Goal: Task Accomplishment & Management: Use online tool/utility

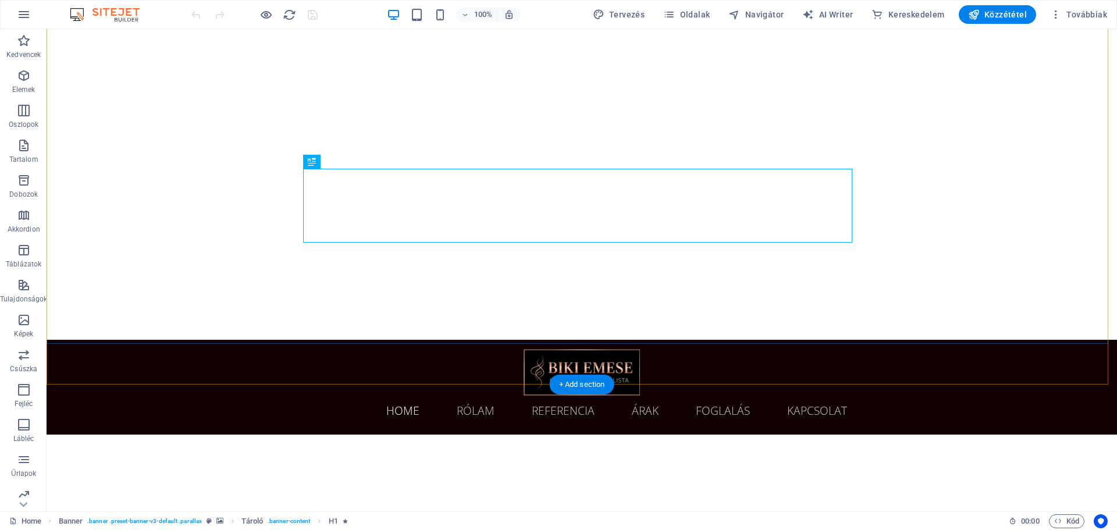
scroll to position [175, 0]
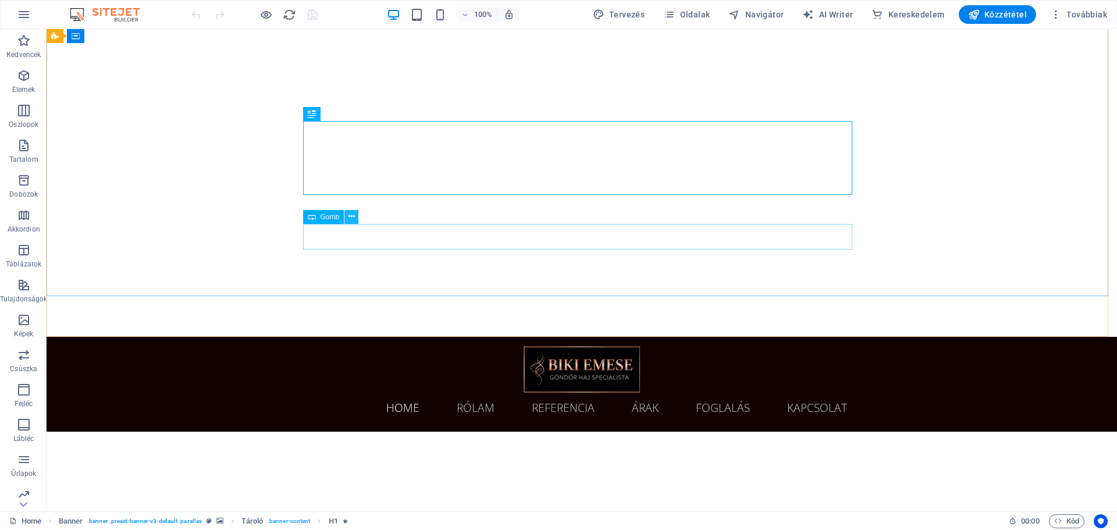
click at [353, 217] on icon at bounding box center [352, 217] width 6 height 12
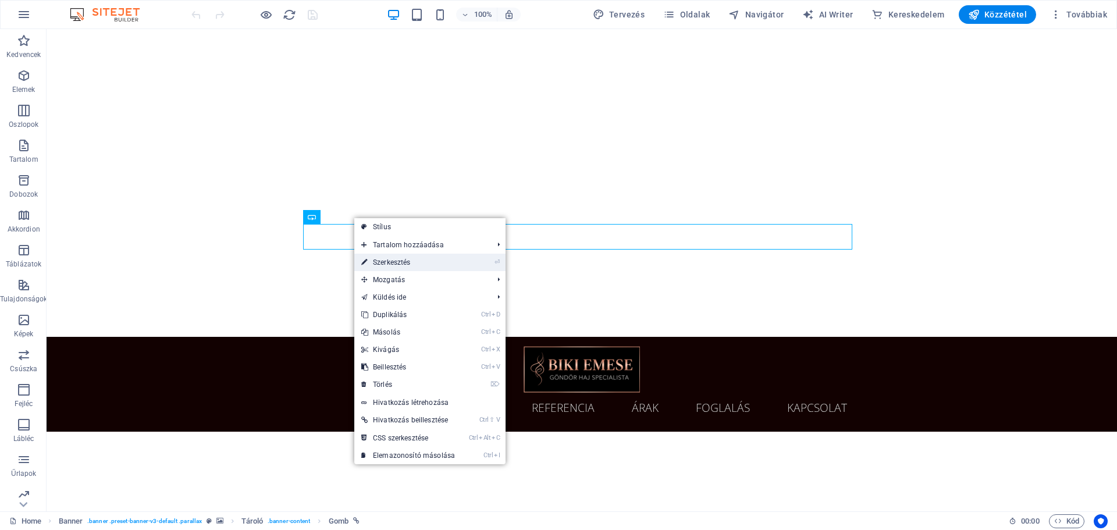
click at [388, 258] on link "⏎ Szerkesztés" at bounding box center [408, 262] width 108 height 17
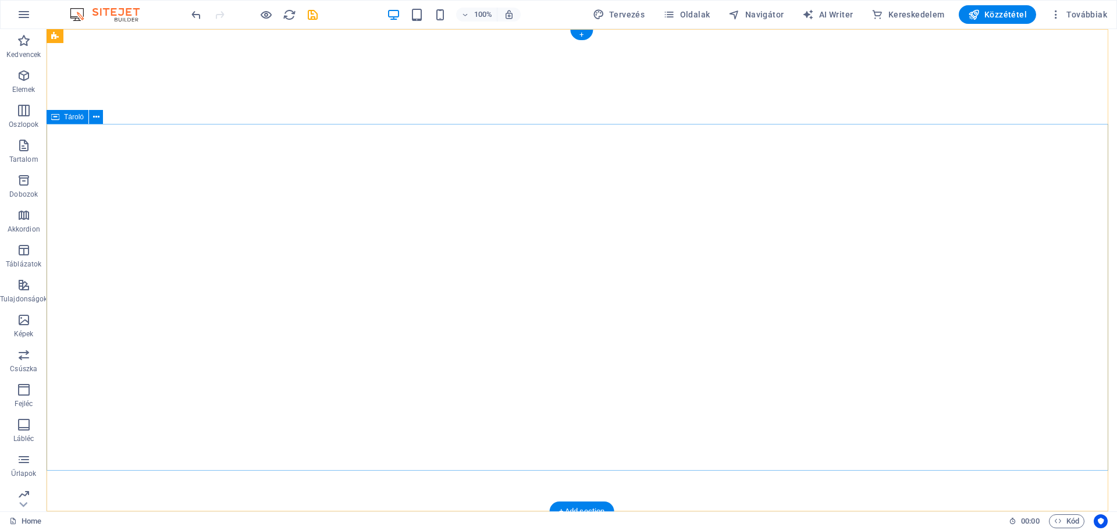
scroll to position [58, 0]
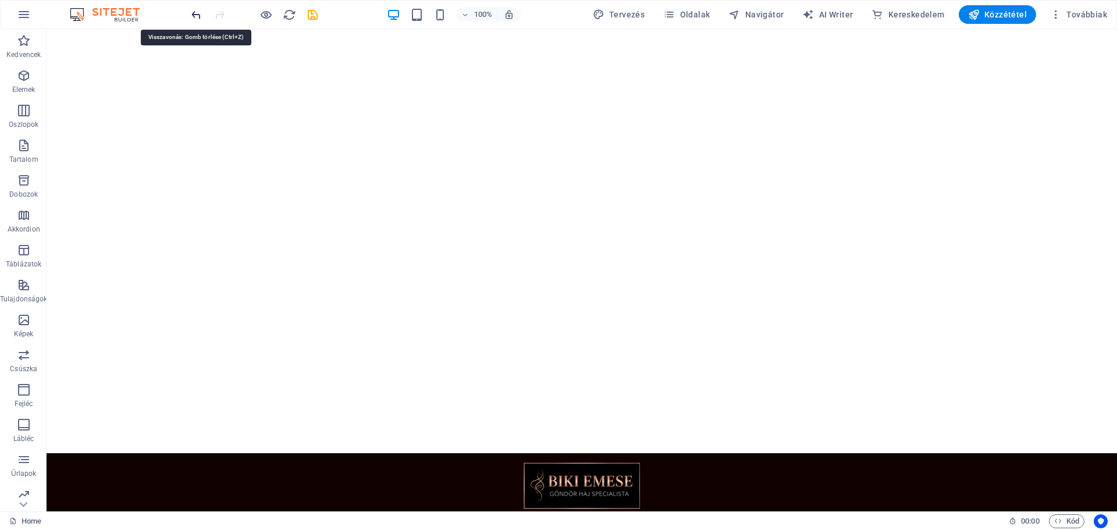
click at [196, 13] on icon "undo" at bounding box center [196, 14] width 13 height 13
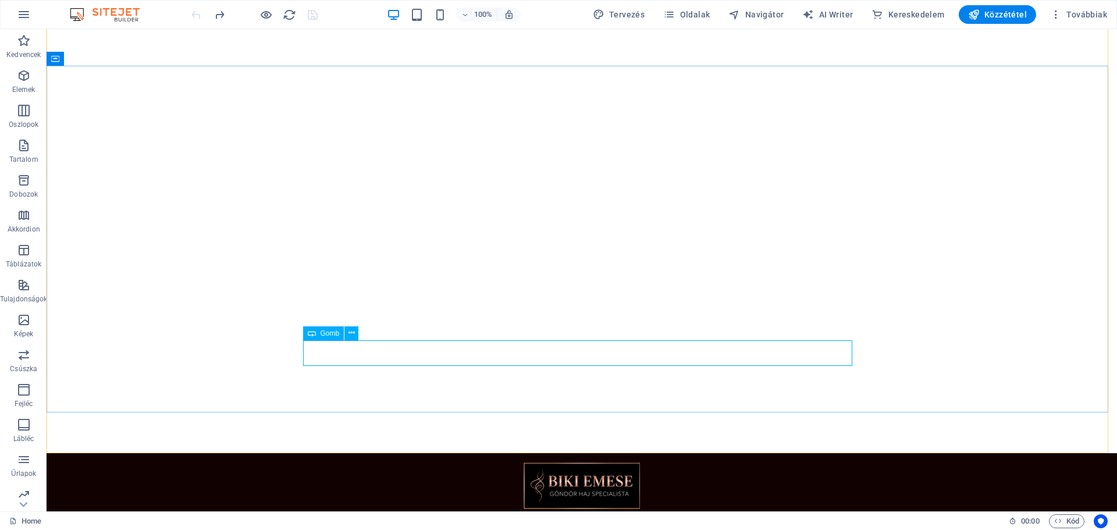
click at [324, 334] on span "Gomb" at bounding box center [330, 333] width 19 height 7
click at [356, 336] on button at bounding box center [352, 334] width 14 height 14
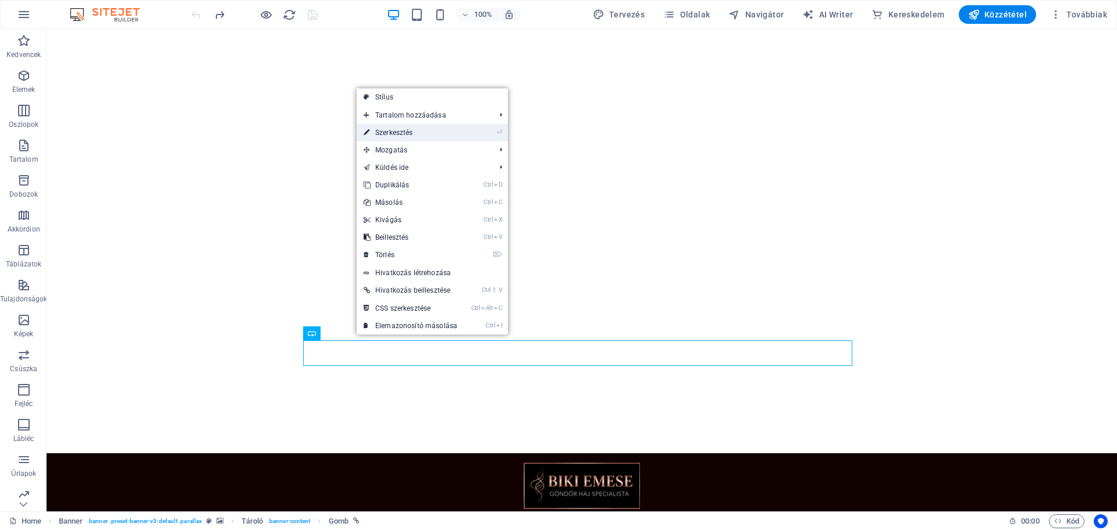
click at [450, 130] on link "⏎ Szerkesztés" at bounding box center [411, 132] width 108 height 17
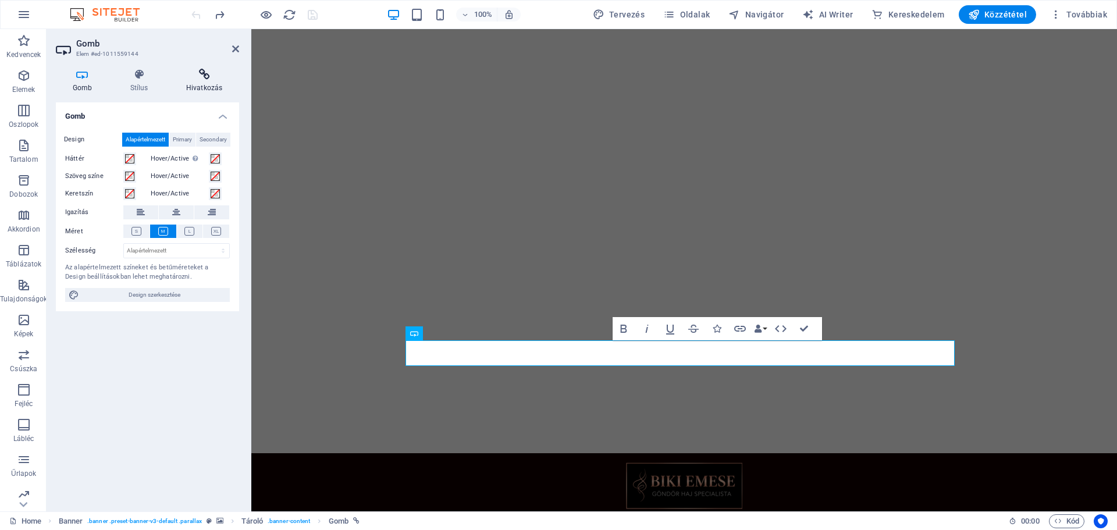
click at [208, 84] on h4 "Hivatkozás" at bounding box center [204, 81] width 70 height 24
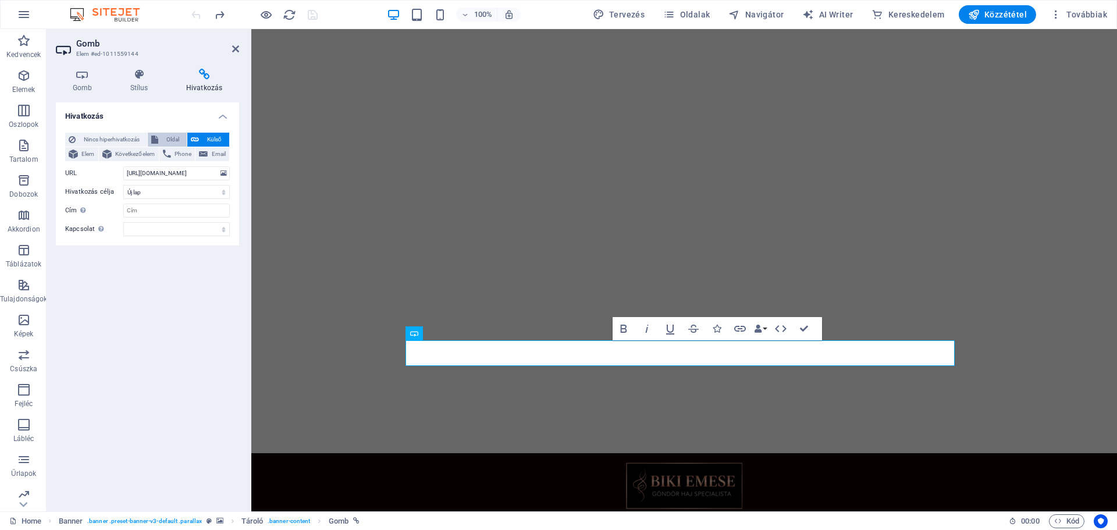
click at [171, 141] on span "Oldal" at bounding box center [173, 140] width 22 height 14
select select
click at [159, 169] on select "Home Rolam Referencia Arak Foglalas Kapcsolat" at bounding box center [176, 173] width 107 height 14
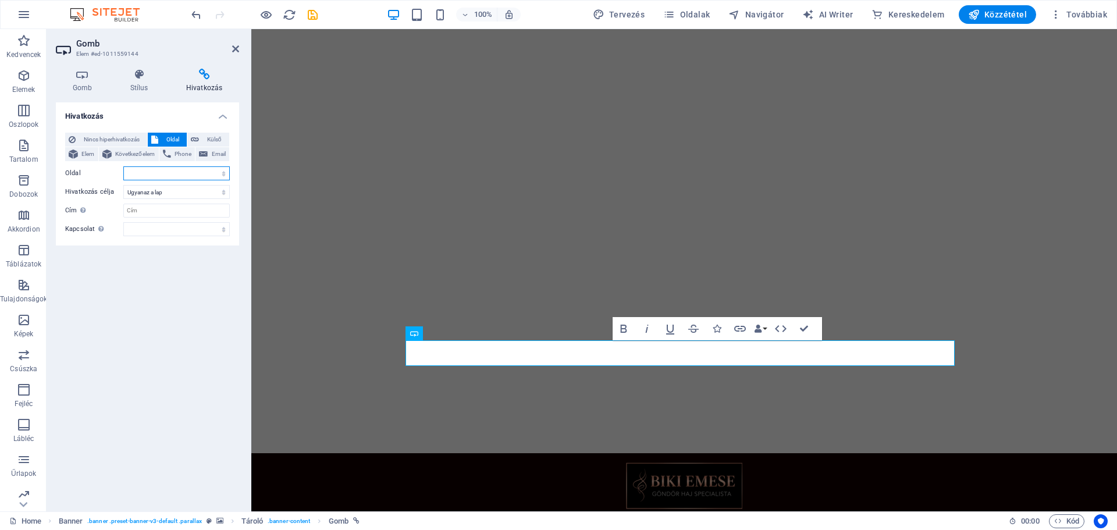
click at [159, 169] on select "Home Rolam Referencia Arak Foglalas Kapcsolat" at bounding box center [176, 173] width 107 height 14
select select "4"
click at [123, 166] on select "Home Rolam Referencia Arak Foglalas Kapcsolat" at bounding box center [176, 173] width 107 height 14
click at [200, 139] on button "Külső" at bounding box center [208, 140] width 42 height 14
select select "blank"
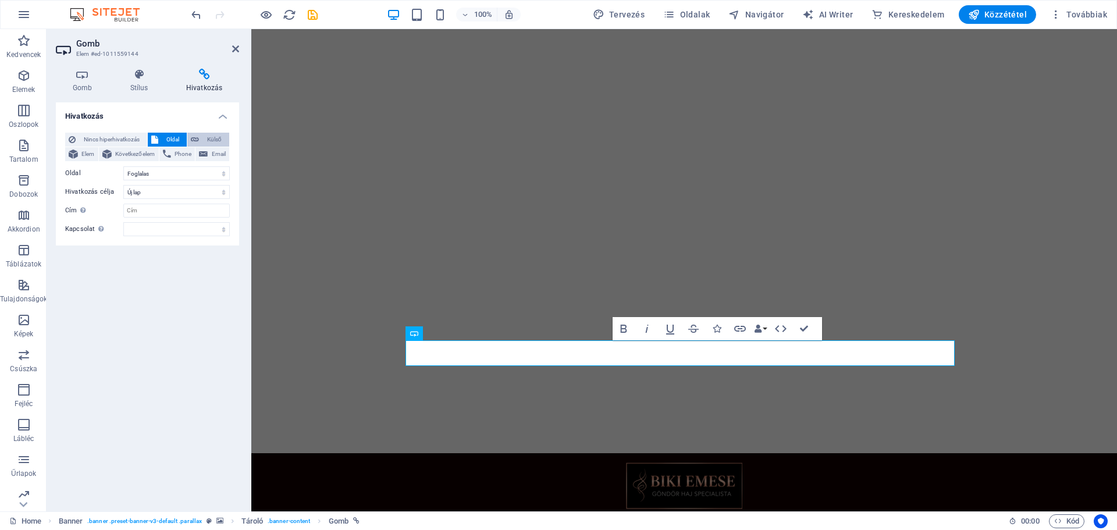
scroll to position [0, 10]
click at [179, 172] on input "[URL][DOMAIN_NAME]" at bounding box center [176, 173] width 107 height 14
click at [179, 173] on input "[URL][DOMAIN_NAME]" at bounding box center [176, 173] width 107 height 14
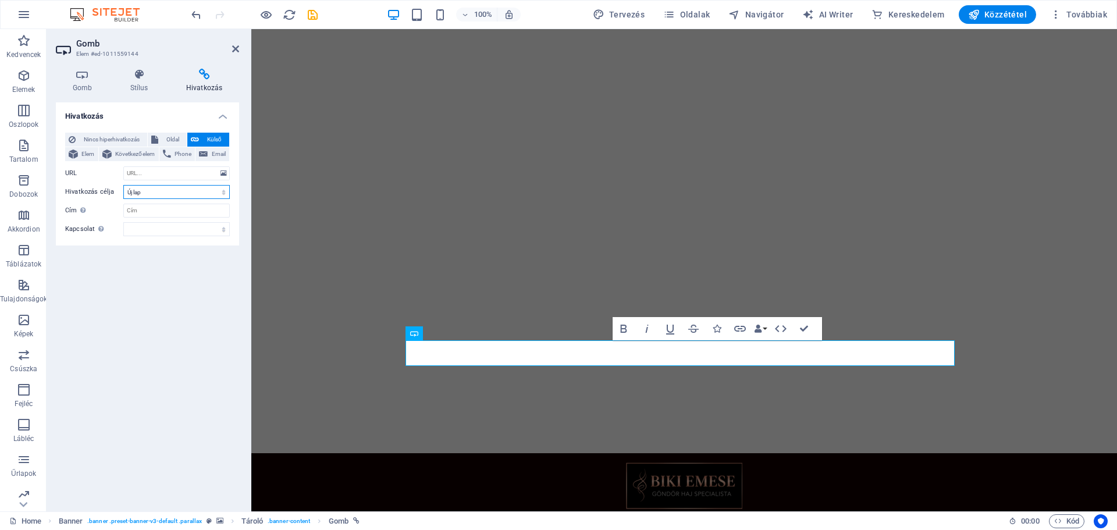
click at [175, 186] on select "Új lap Ugyanaz a lap Átfedés" at bounding box center [176, 192] width 107 height 14
click at [123, 185] on select "Új lap Ugyanaz a lap Átfedés" at bounding box center [176, 192] width 107 height 14
click at [165, 137] on span "Oldal" at bounding box center [173, 140] width 22 height 14
click at [214, 137] on span "Külső" at bounding box center [214, 140] width 23 height 14
select select "blank"
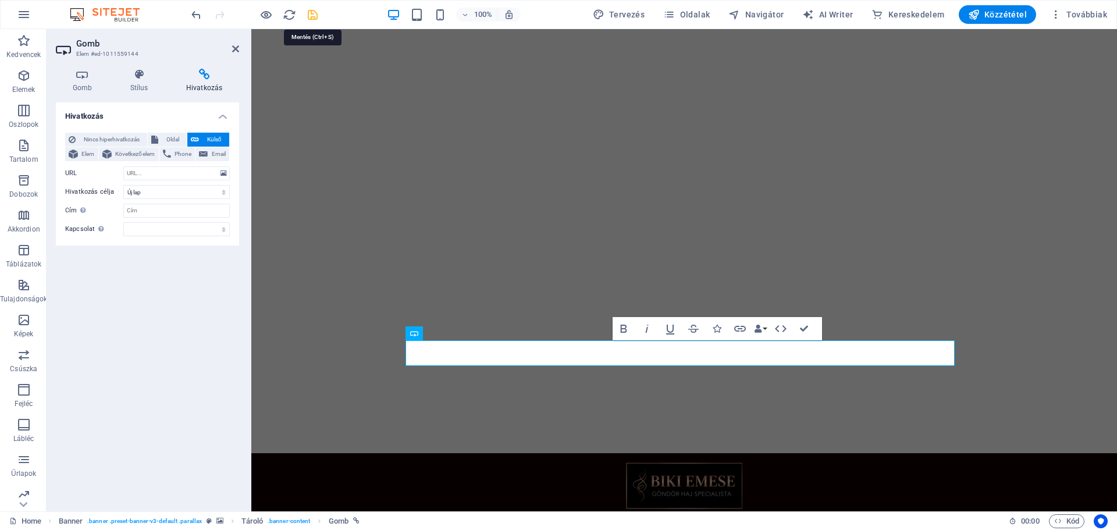
click at [313, 12] on icon "save" at bounding box center [312, 14] width 13 height 13
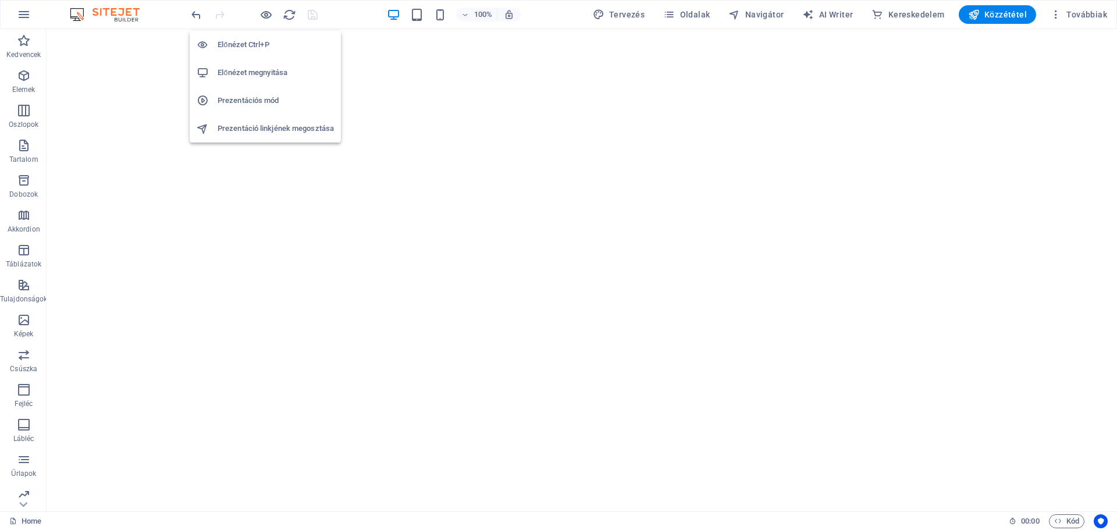
click at [231, 70] on h6 "Előnézet megnyitása" at bounding box center [276, 73] width 116 height 14
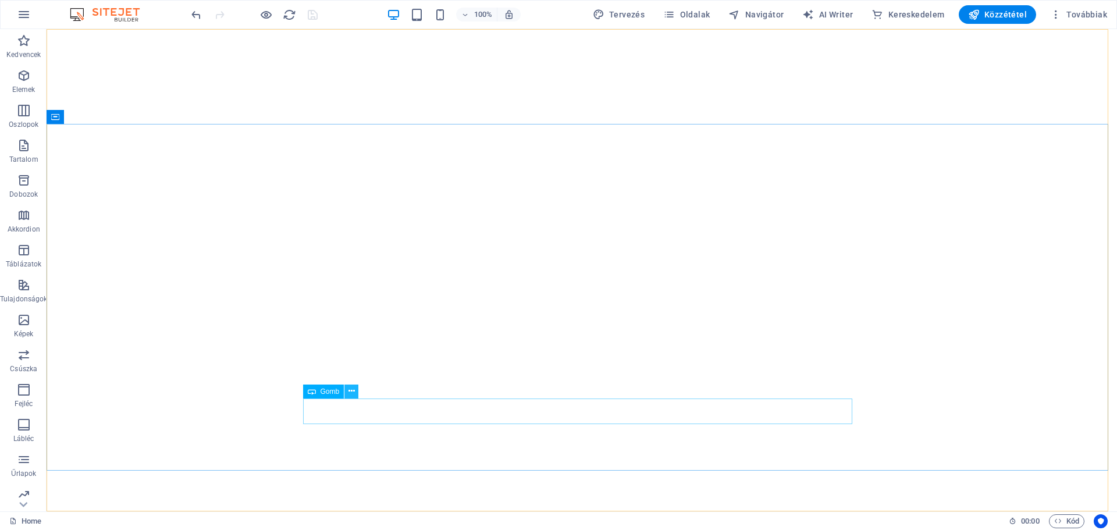
click at [355, 392] on button at bounding box center [352, 392] width 14 height 14
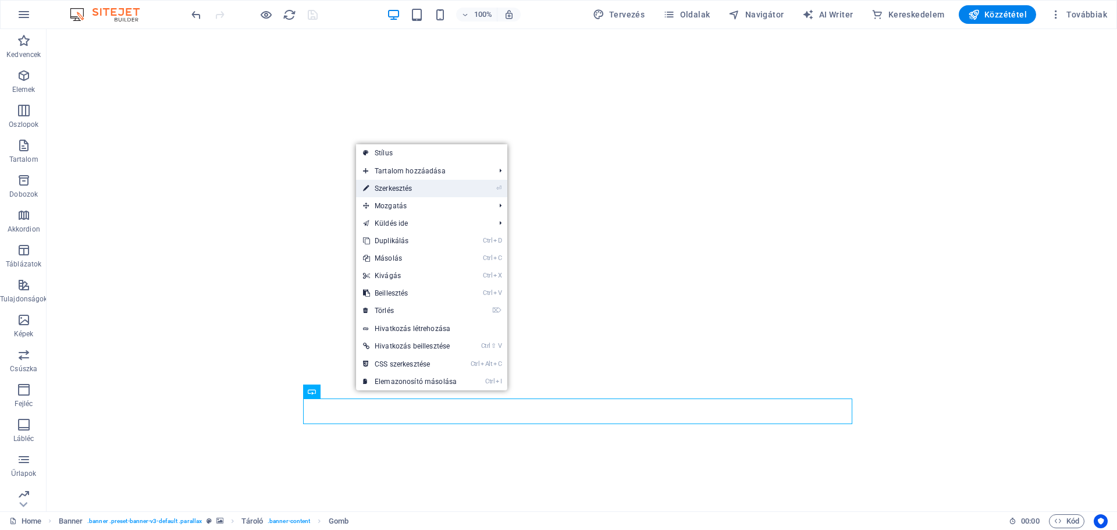
click at [392, 187] on link "⏎ Szerkesztés" at bounding box center [410, 188] width 108 height 17
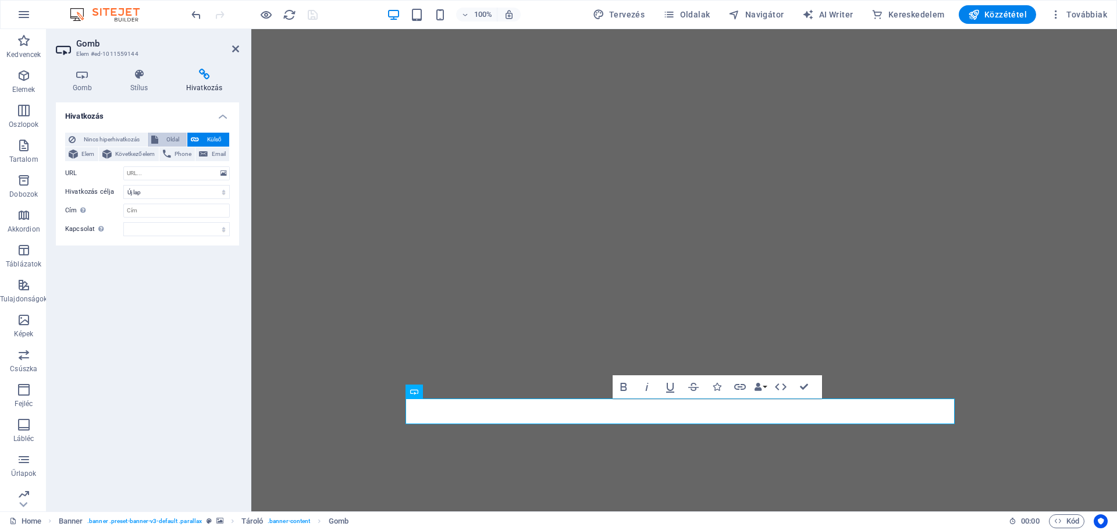
click at [175, 142] on span "Oldal" at bounding box center [173, 140] width 22 height 14
select select
click at [163, 171] on select "Home Rolam Referencia Arak Foglalas Kapcsolat" at bounding box center [176, 173] width 107 height 14
click at [123, 166] on select "Home Rolam Referencia Arak Foglalas Kapcsolat" at bounding box center [176, 173] width 107 height 14
click at [200, 196] on select "Új lap Ugyanaz a lap Átfedés" at bounding box center [176, 192] width 107 height 14
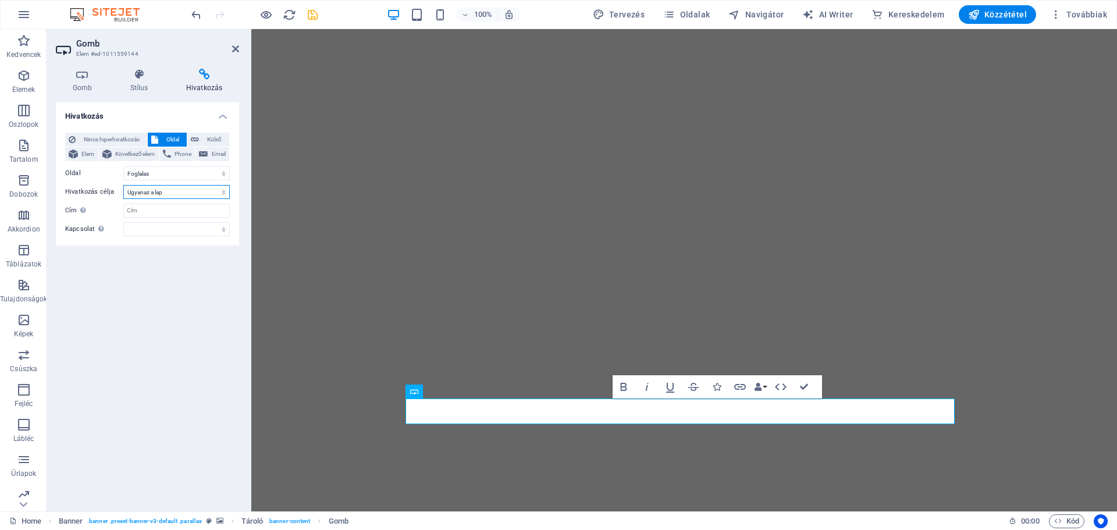
click at [123, 185] on select "Új lap Ugyanaz a lap Átfedés" at bounding box center [176, 192] width 107 height 14
click at [315, 20] on icon "save" at bounding box center [312, 14] width 13 height 13
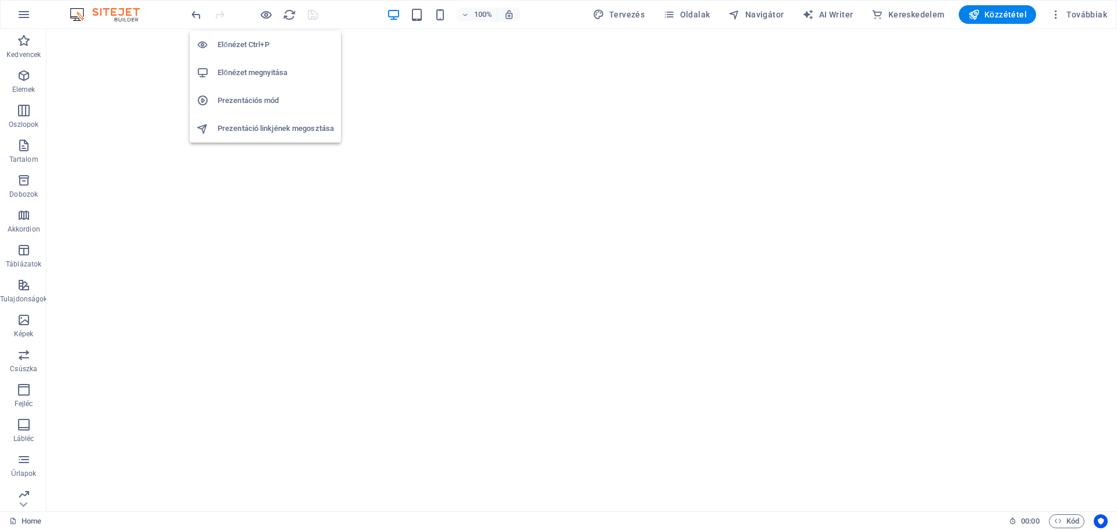
click at [247, 73] on h6 "Előnézet megnyitása" at bounding box center [276, 73] width 116 height 14
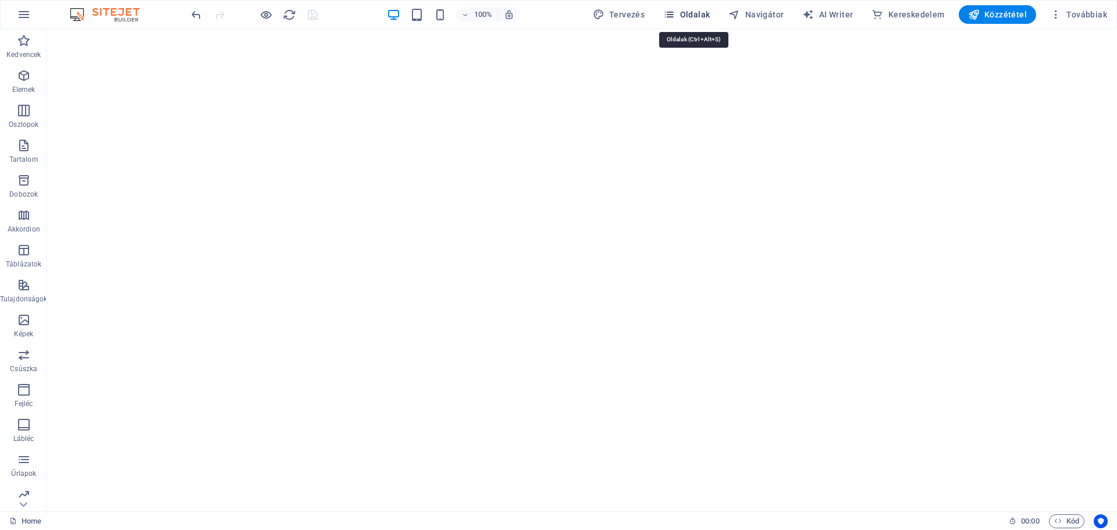
click at [684, 15] on span "Oldalak" at bounding box center [686, 15] width 47 height 12
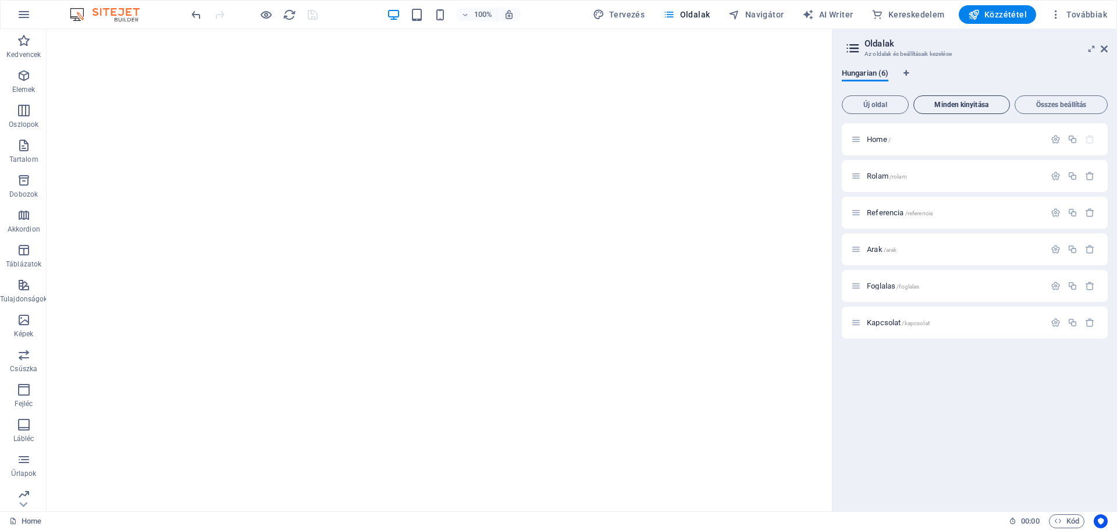
click at [985, 105] on span "Minden kinyitása" at bounding box center [962, 104] width 86 height 7
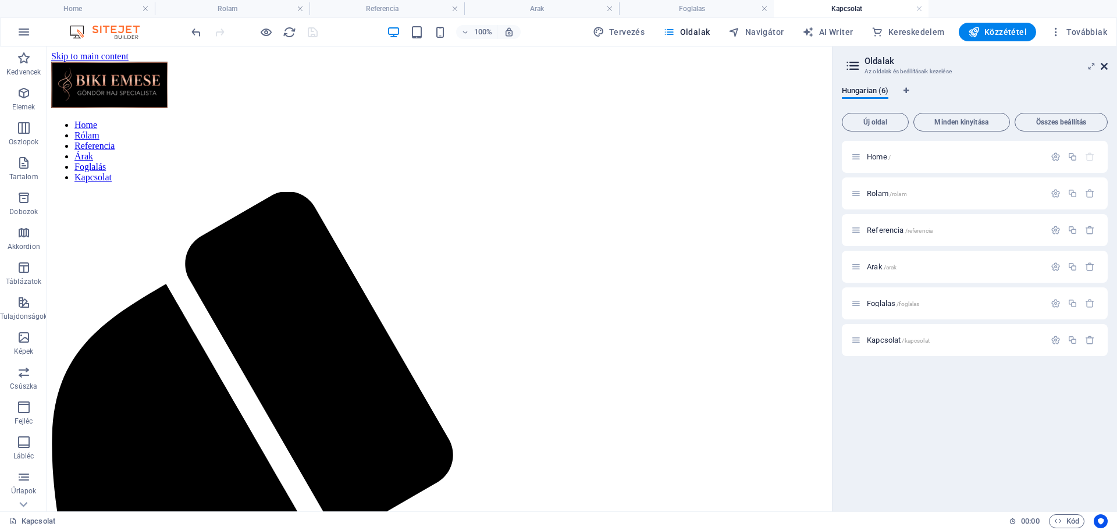
click at [1108, 68] on icon at bounding box center [1104, 66] width 7 height 9
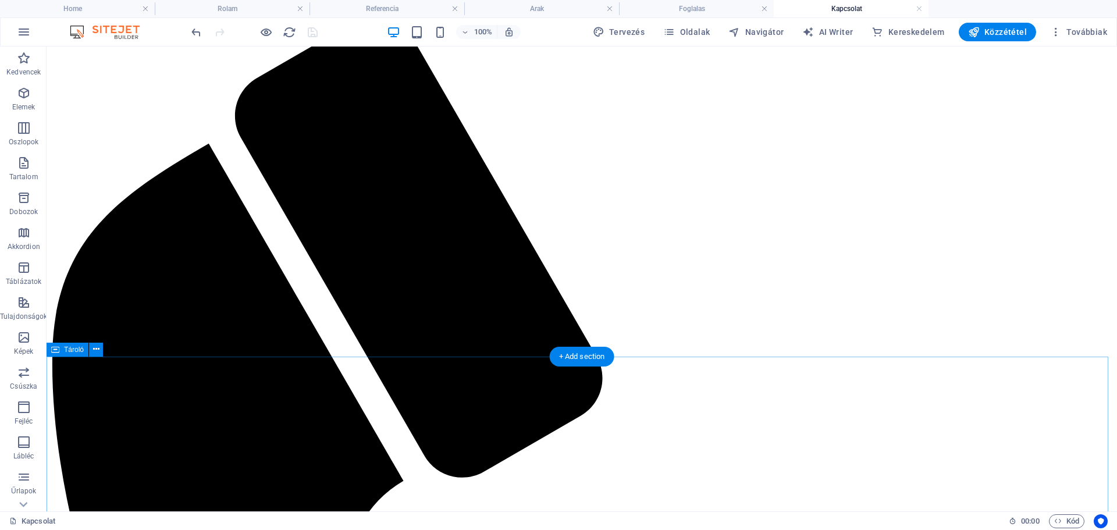
scroll to position [233, 0]
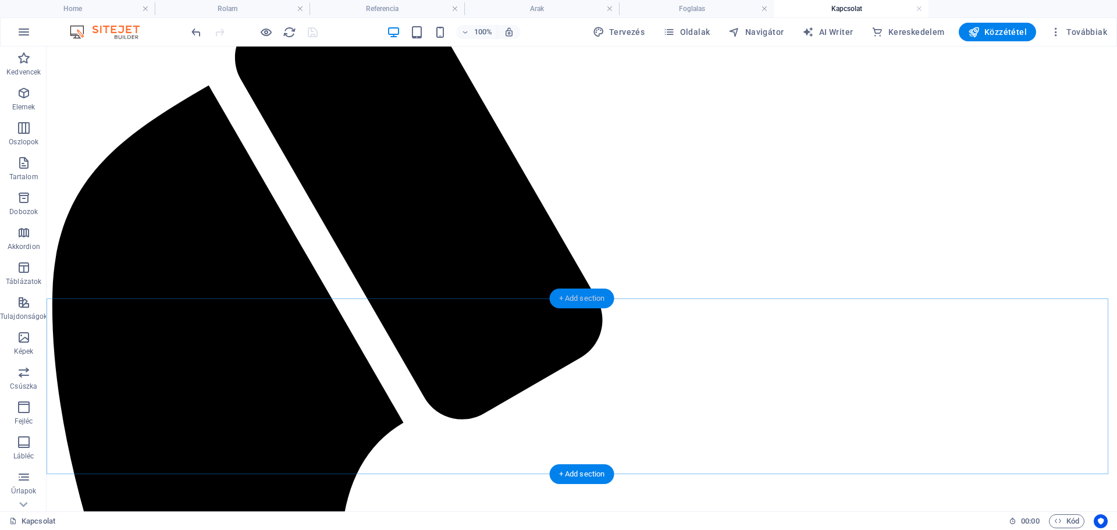
click at [589, 291] on div "+ Add section" at bounding box center [582, 299] width 65 height 20
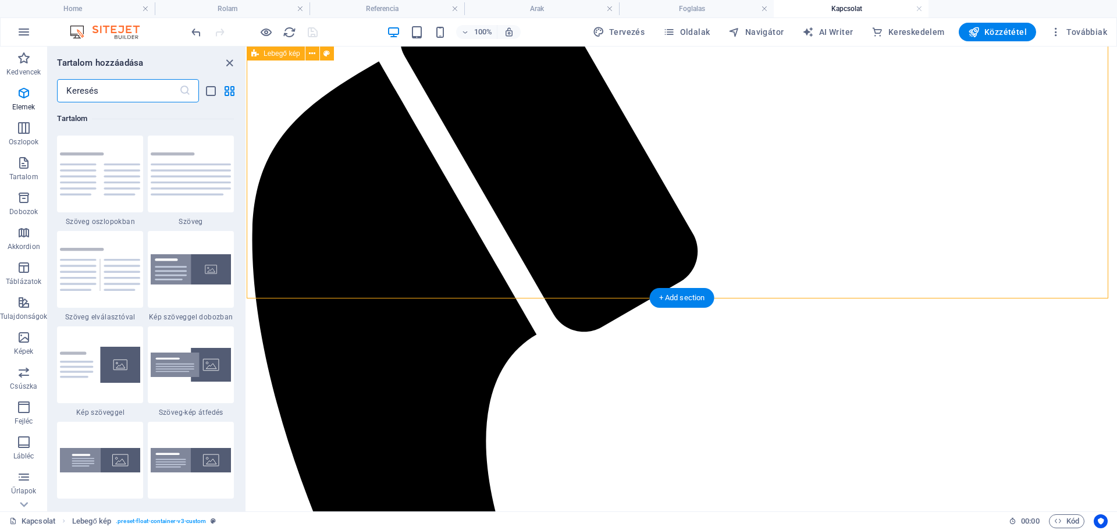
scroll to position [2036, 0]
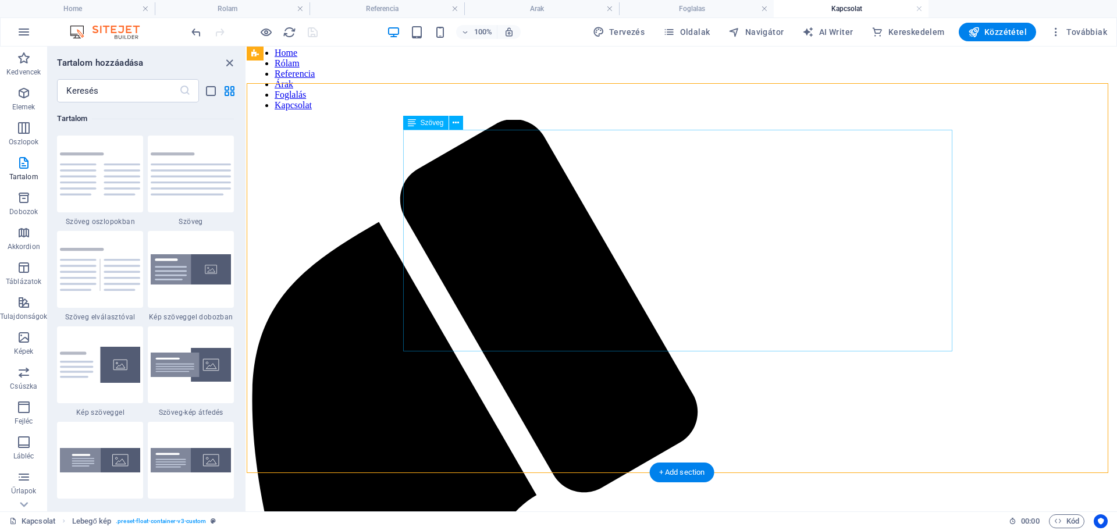
scroll to position [58, 0]
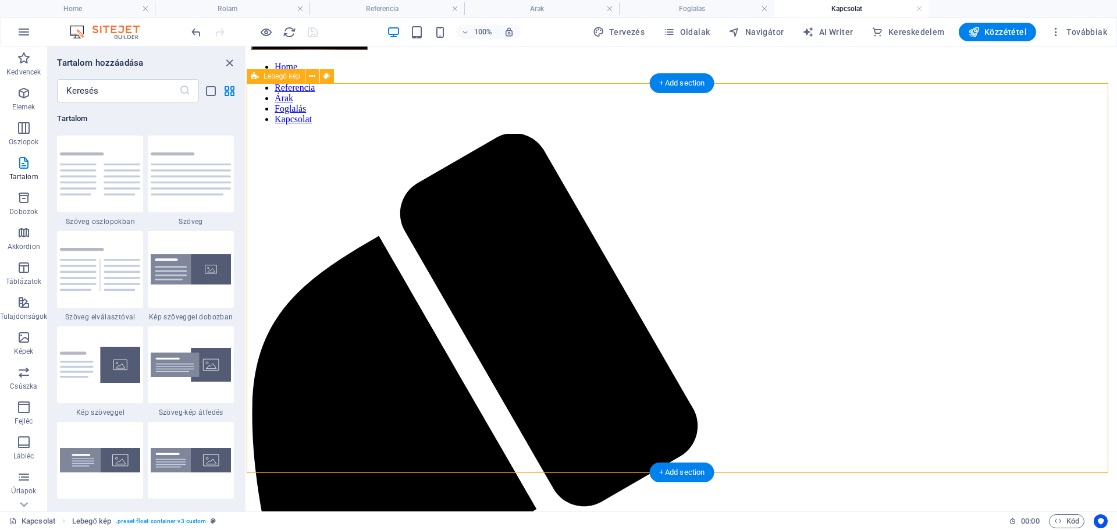
click at [227, 65] on icon "close panel" at bounding box center [229, 62] width 13 height 13
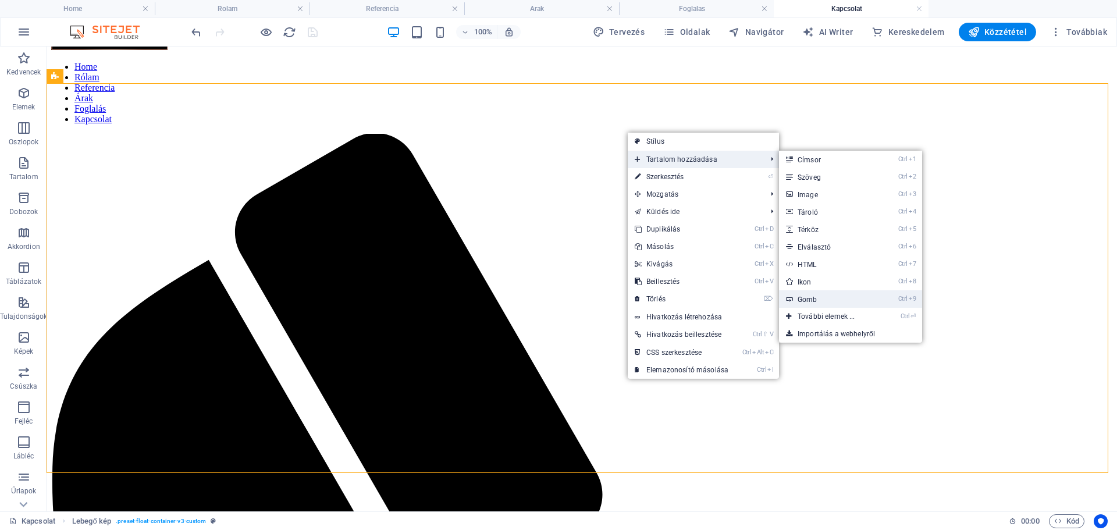
click at [810, 301] on link "Ctrl 9 Gomb" at bounding box center [829, 298] width 100 height 17
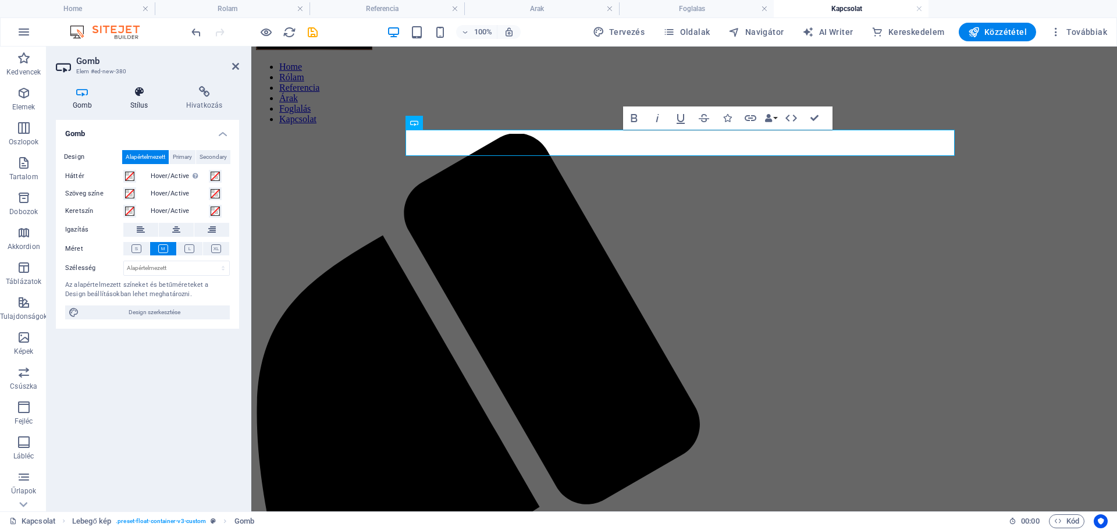
click at [134, 93] on icon at bounding box center [138, 92] width 51 height 12
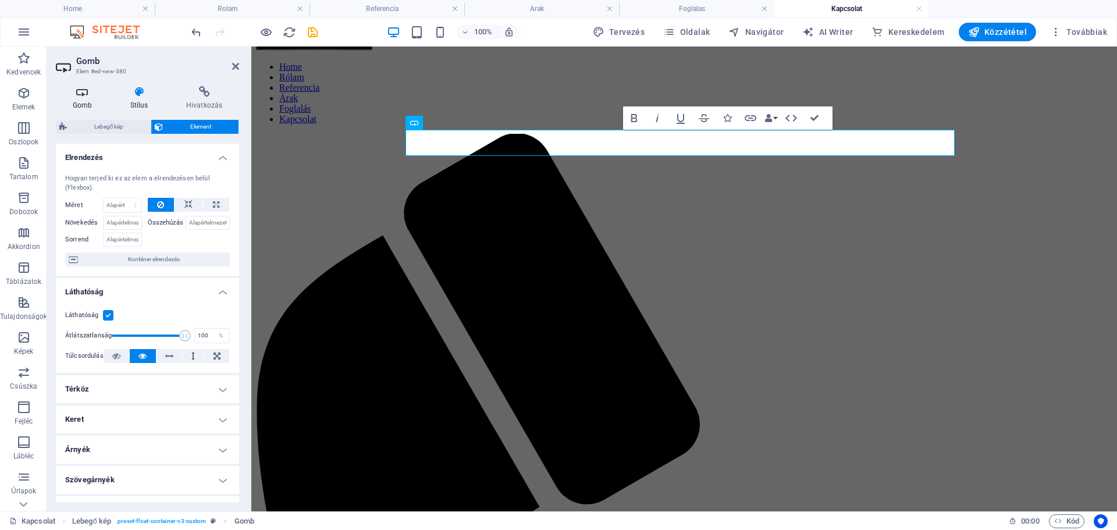
click at [81, 99] on h4 "Gomb" at bounding box center [85, 98] width 58 height 24
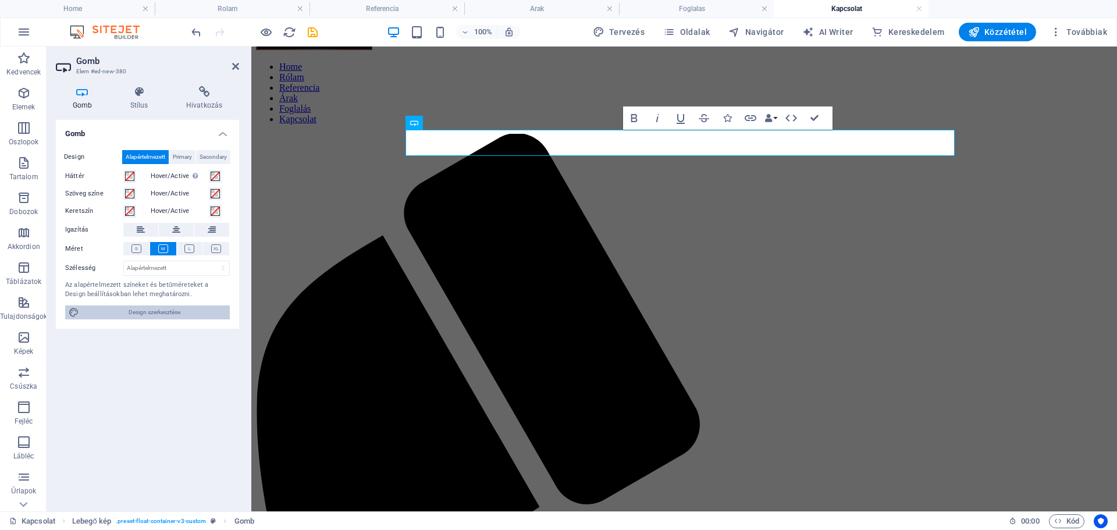
click at [134, 311] on span "Design szerkesztése" at bounding box center [155, 313] width 144 height 14
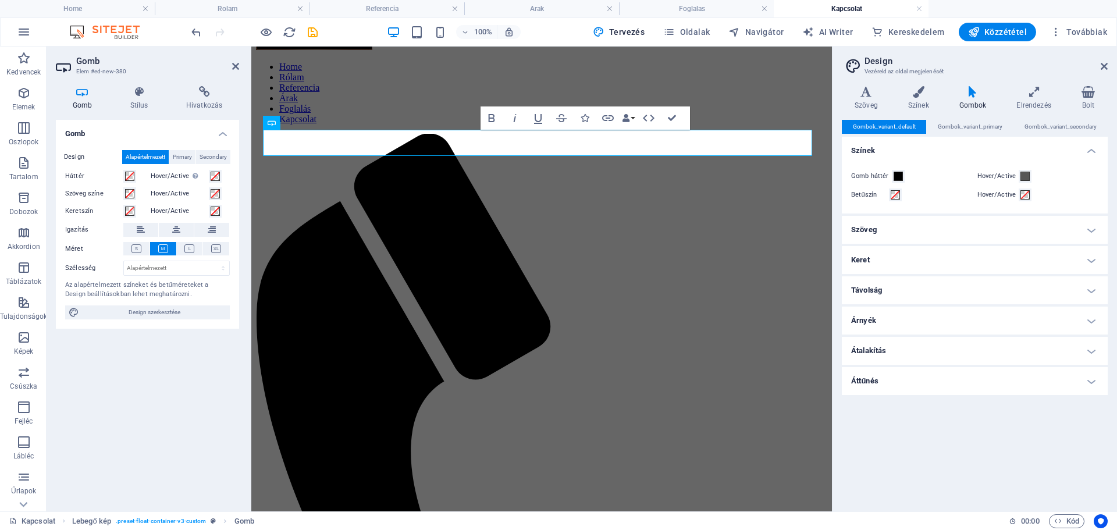
click at [1085, 232] on h4 "Szöveg" at bounding box center [975, 230] width 266 height 28
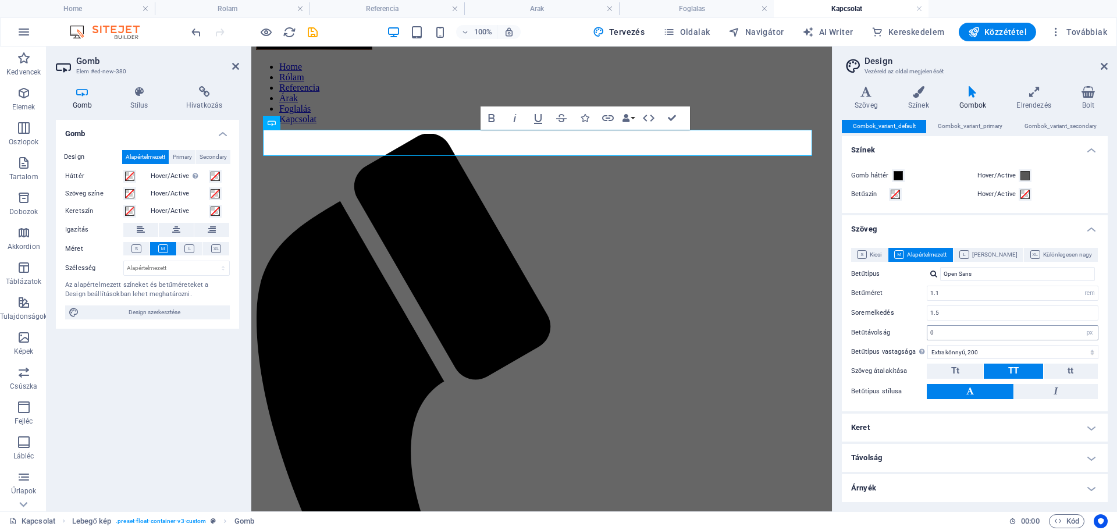
scroll to position [0, 0]
click at [1106, 69] on icon at bounding box center [1104, 66] width 7 height 9
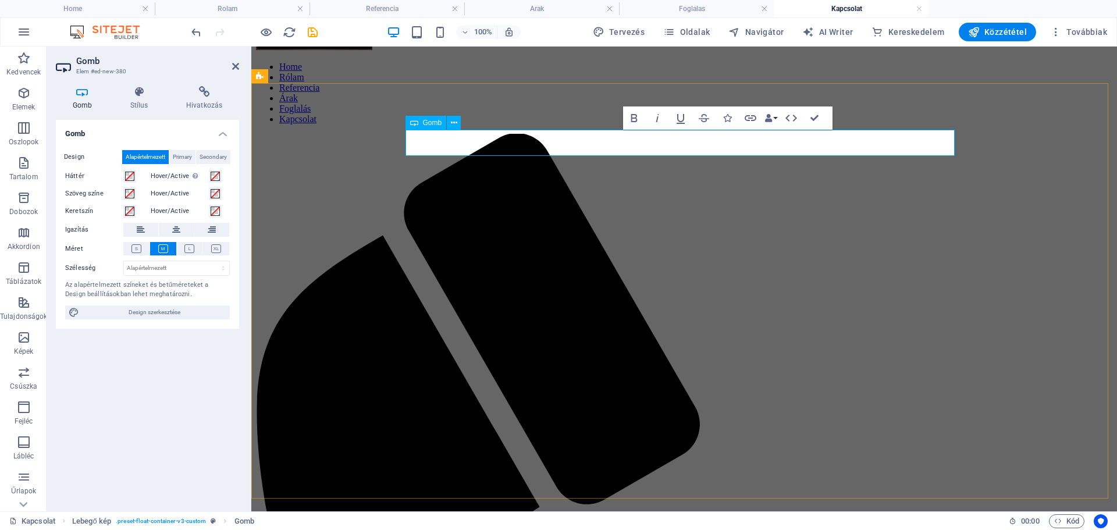
click at [204, 102] on h4 "Hivatkozás" at bounding box center [204, 98] width 70 height 24
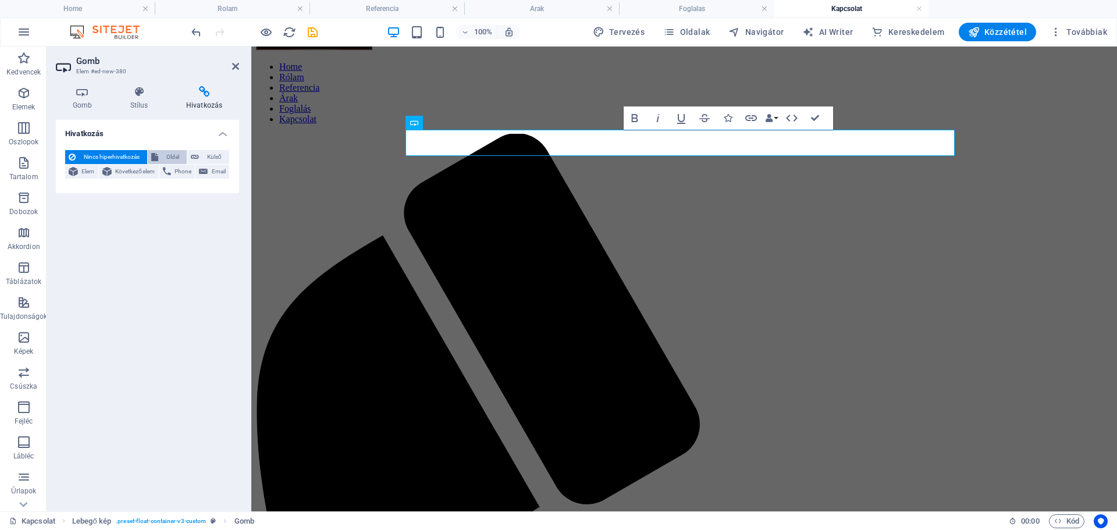
click at [158, 158] on icon at bounding box center [154, 157] width 7 height 14
select select
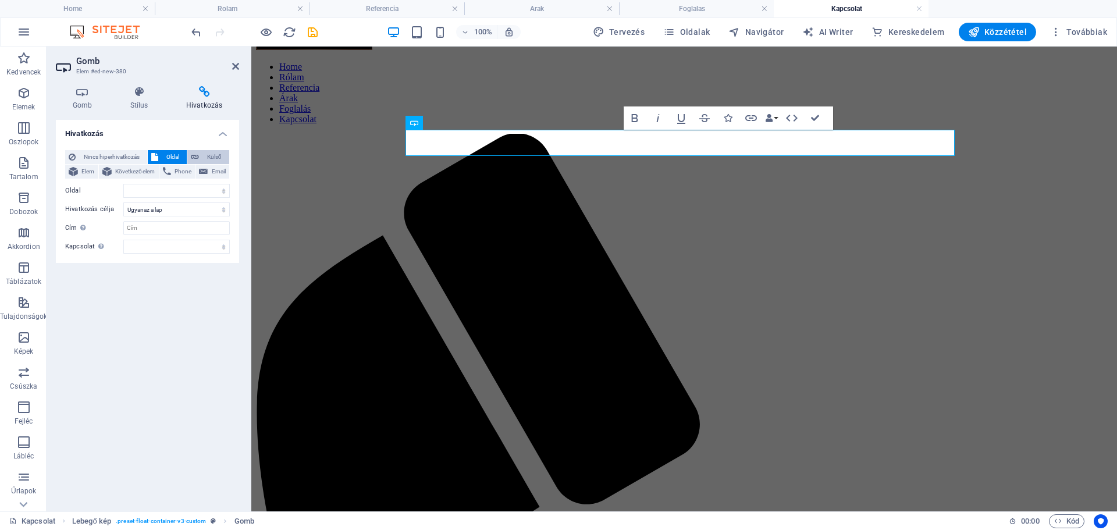
click at [204, 151] on span "Külső" at bounding box center [214, 157] width 23 height 14
select select "blank"
type input "[DOMAIN_NAME][URL]"
click at [311, 34] on icon "save" at bounding box center [312, 32] width 13 height 13
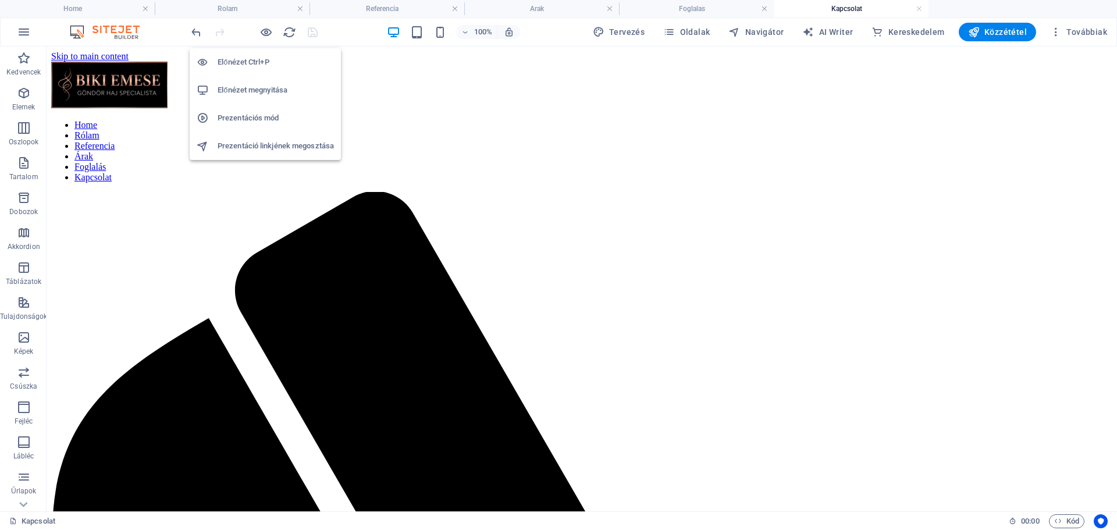
click at [246, 91] on h6 "Előnézet megnyitása" at bounding box center [276, 90] width 116 height 14
click at [21, 340] on icon "button" at bounding box center [24, 338] width 14 height 14
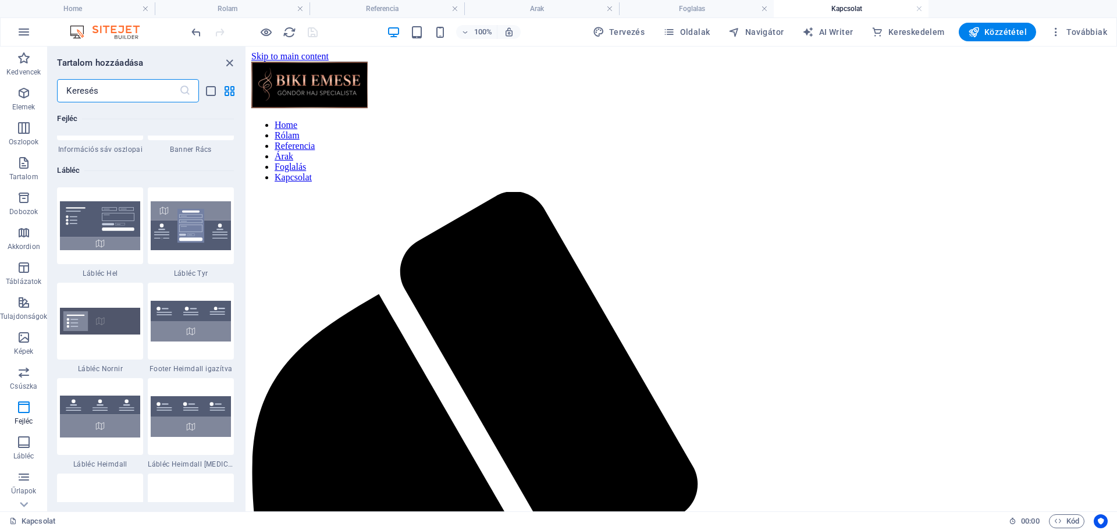
scroll to position [7589, 0]
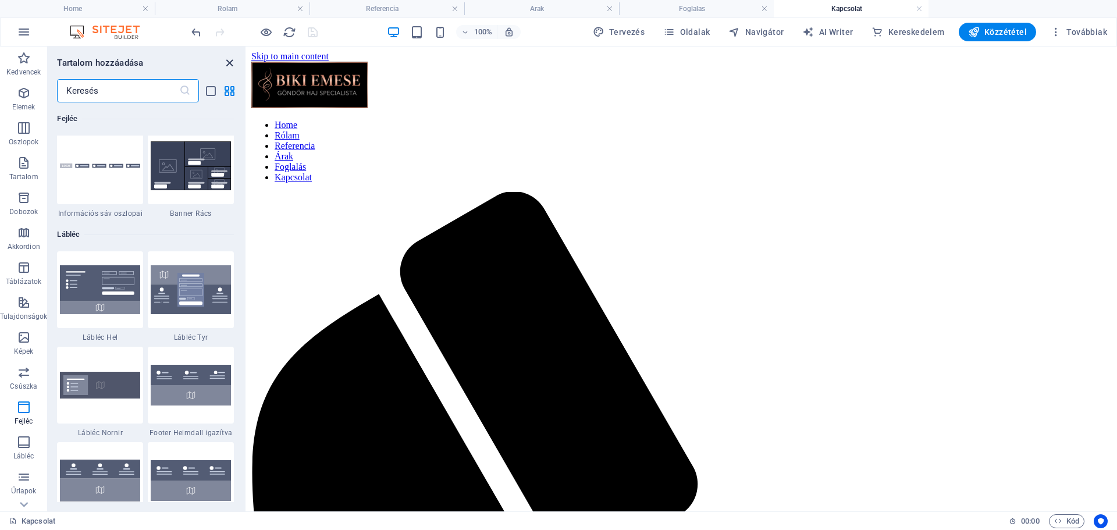
click at [230, 65] on icon "close panel" at bounding box center [229, 62] width 13 height 13
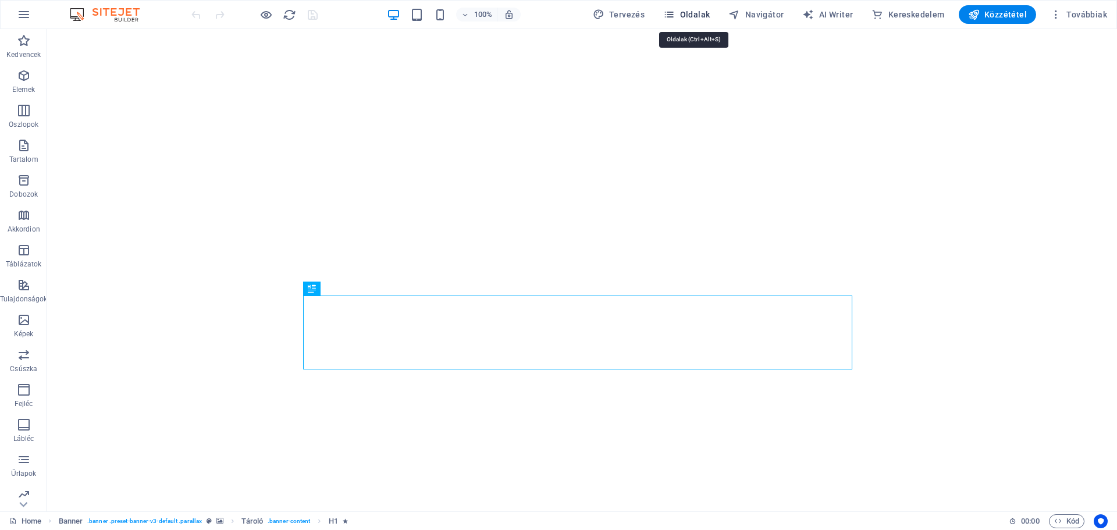
click at [675, 16] on icon "button" at bounding box center [669, 15] width 12 height 12
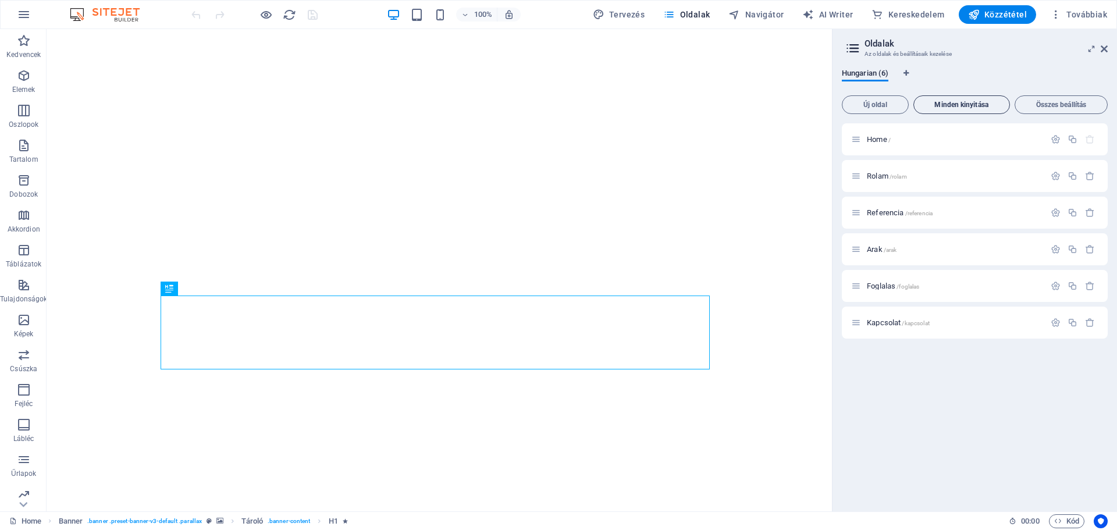
click at [942, 104] on span "Minden kinyitása" at bounding box center [962, 104] width 86 height 7
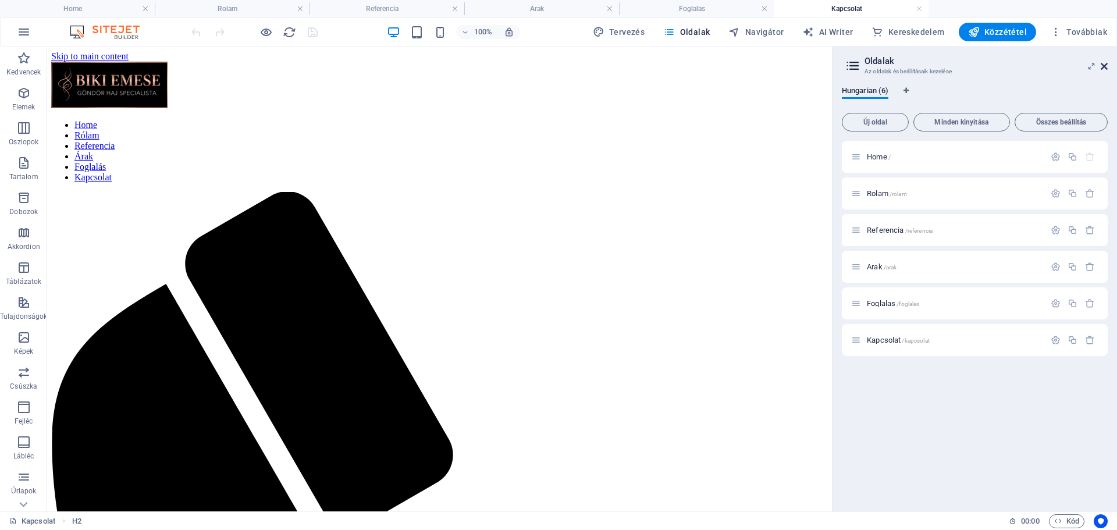
click at [1105, 68] on icon at bounding box center [1104, 66] width 7 height 9
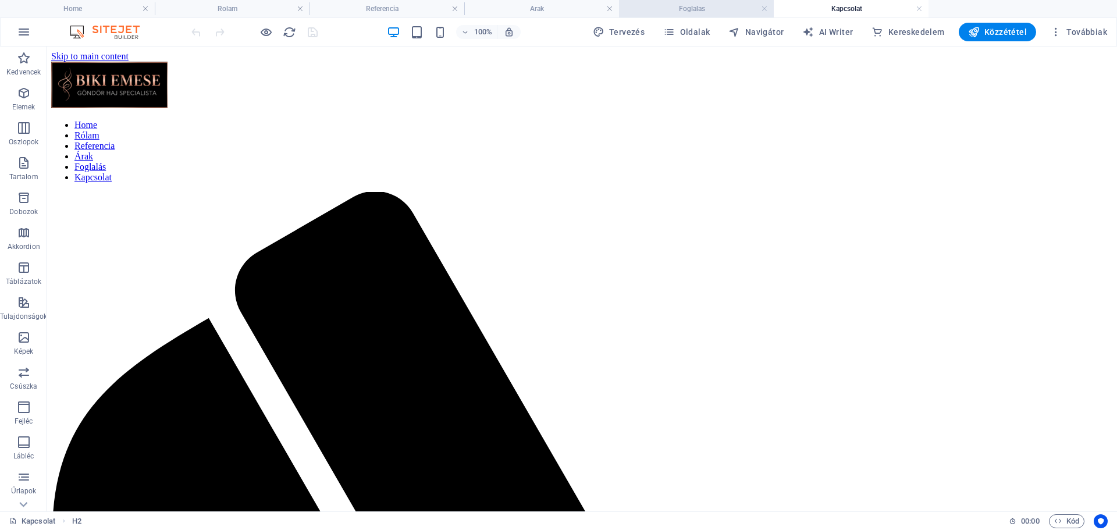
click at [678, 9] on h4 "Foglalas" at bounding box center [696, 8] width 155 height 13
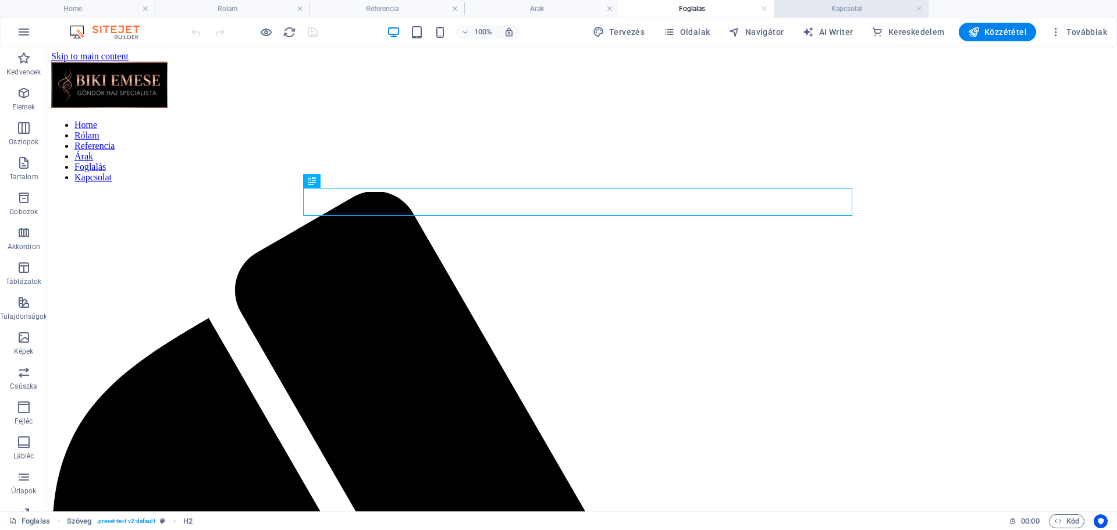
click at [864, 6] on h4 "Kapcsolat" at bounding box center [851, 8] width 155 height 13
click at [349, 181] on icon at bounding box center [352, 181] width 6 height 12
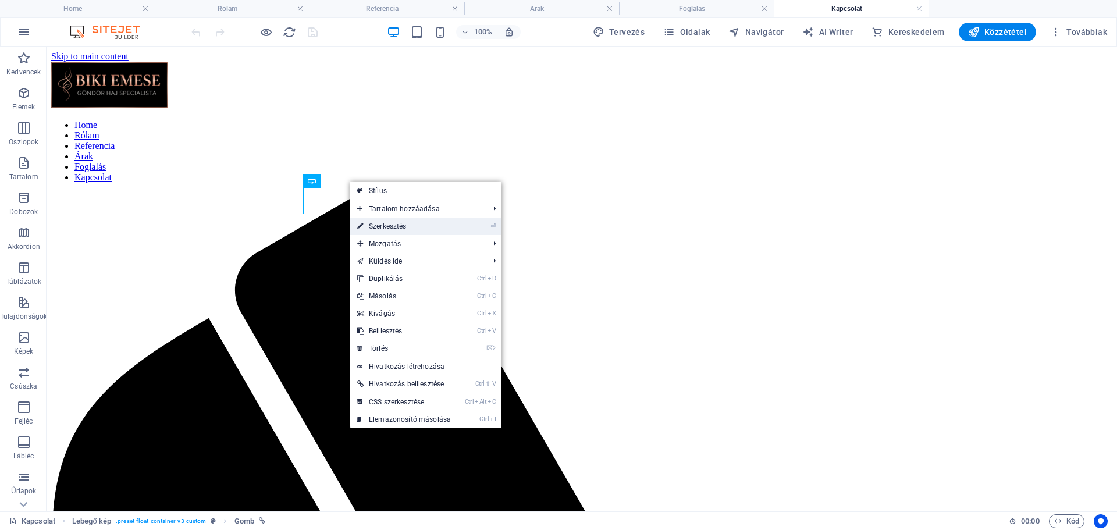
click at [398, 227] on link "⏎ Szerkesztés" at bounding box center [404, 226] width 108 height 17
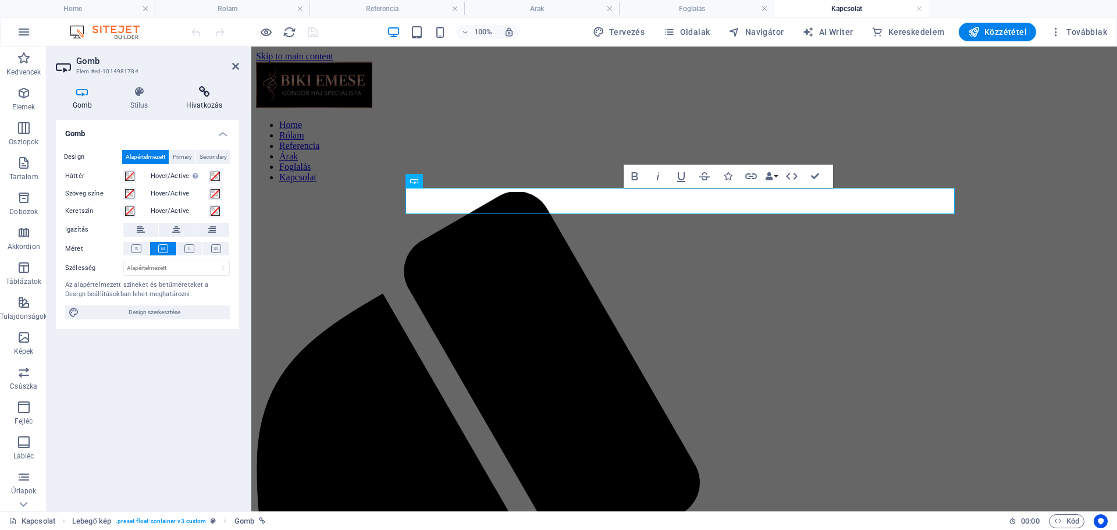
click at [200, 94] on icon at bounding box center [204, 92] width 70 height 12
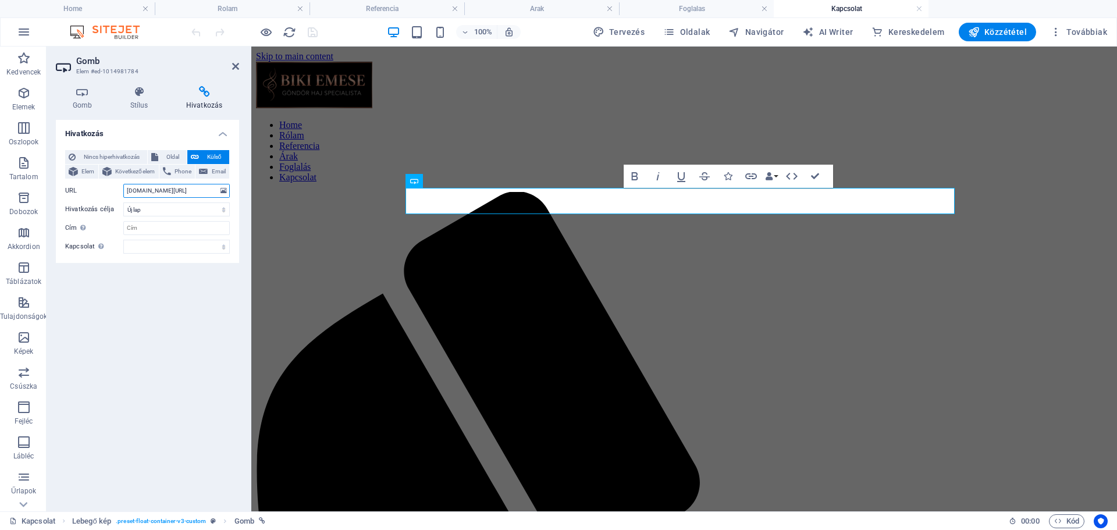
click at [175, 190] on input "[DOMAIN_NAME][URL]" at bounding box center [176, 191] width 107 height 14
paste input "https://bikiemese.hu/kontakt.php"
type input "https://bikiemese.hu/kontakt.php"
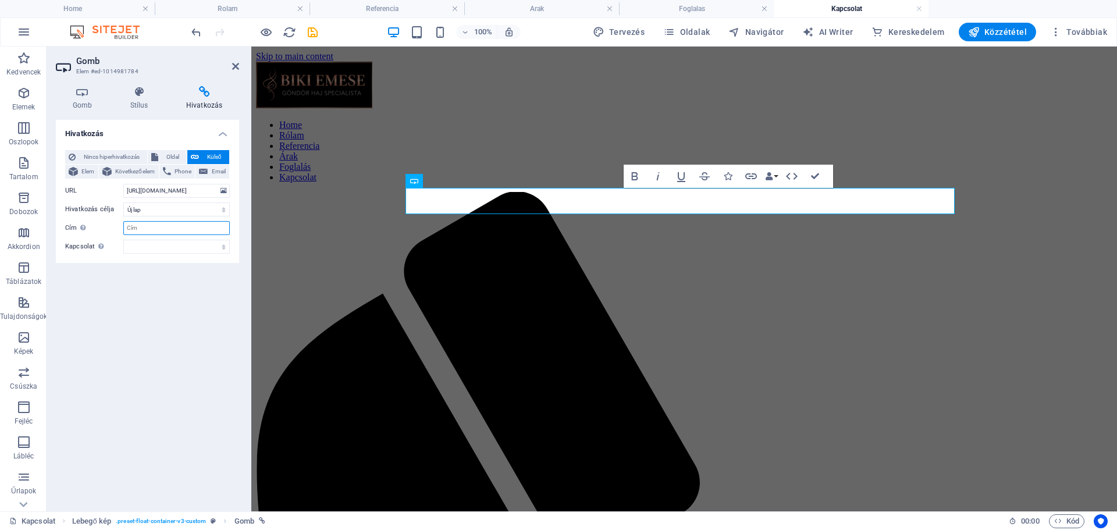
click at [168, 225] on input "Cím További hivatkozás leírás, ne legyen azonos a hivatkozás szövegével. A címe…" at bounding box center [176, 228] width 107 height 14
click at [311, 27] on icon "save" at bounding box center [312, 32] width 13 height 13
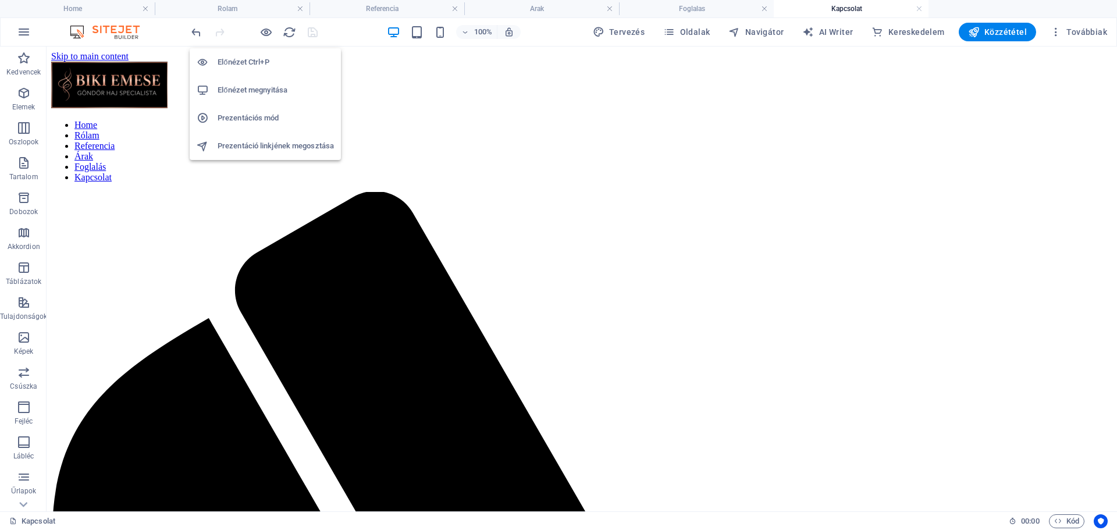
click at [247, 93] on h6 "Előnézet megnyitása" at bounding box center [276, 90] width 116 height 14
